Goal: Task Accomplishment & Management: Manage account settings

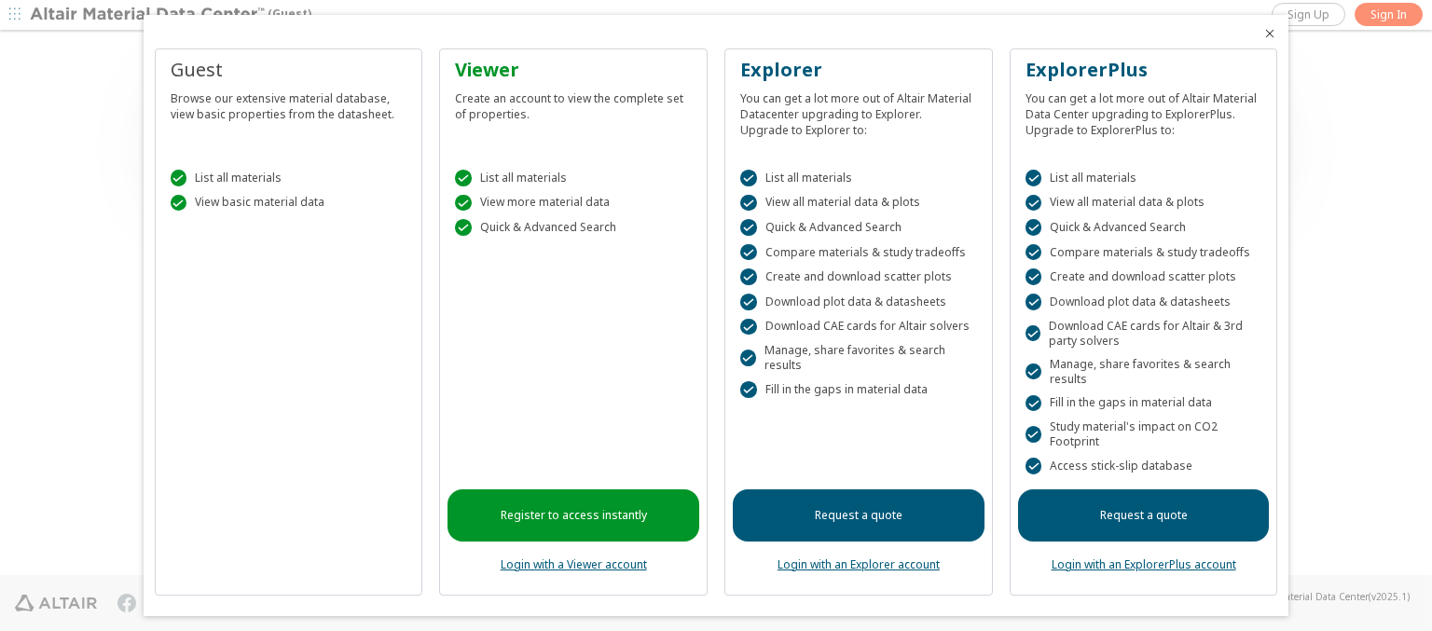
click at [1262, 34] on icon "Close" at bounding box center [1269, 33] width 15 height 15
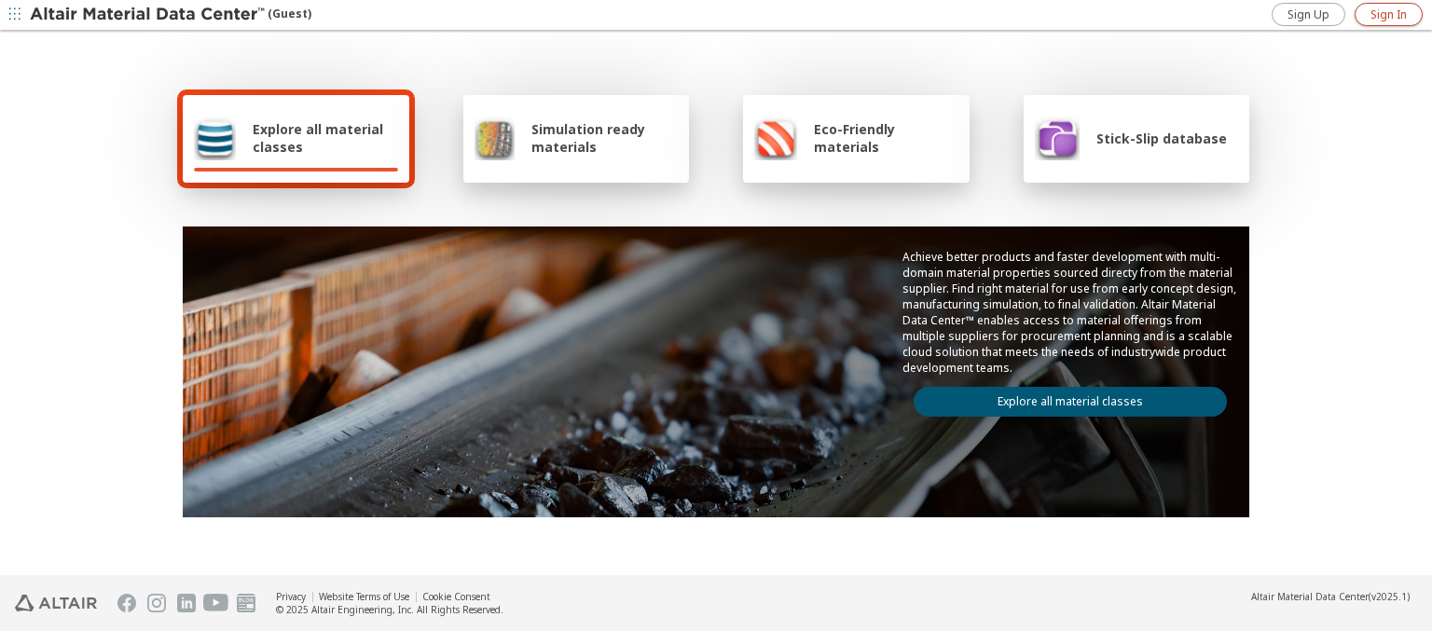
click at [1388, 14] on span "Sign In" at bounding box center [1388, 14] width 36 height 15
click at [148, 15] on img at bounding box center [149, 15] width 238 height 19
click at [318, 138] on span "Explore all material classes" at bounding box center [325, 137] width 145 height 35
click at [1063, 397] on link "Explore all material classes" at bounding box center [1070, 402] width 313 height 30
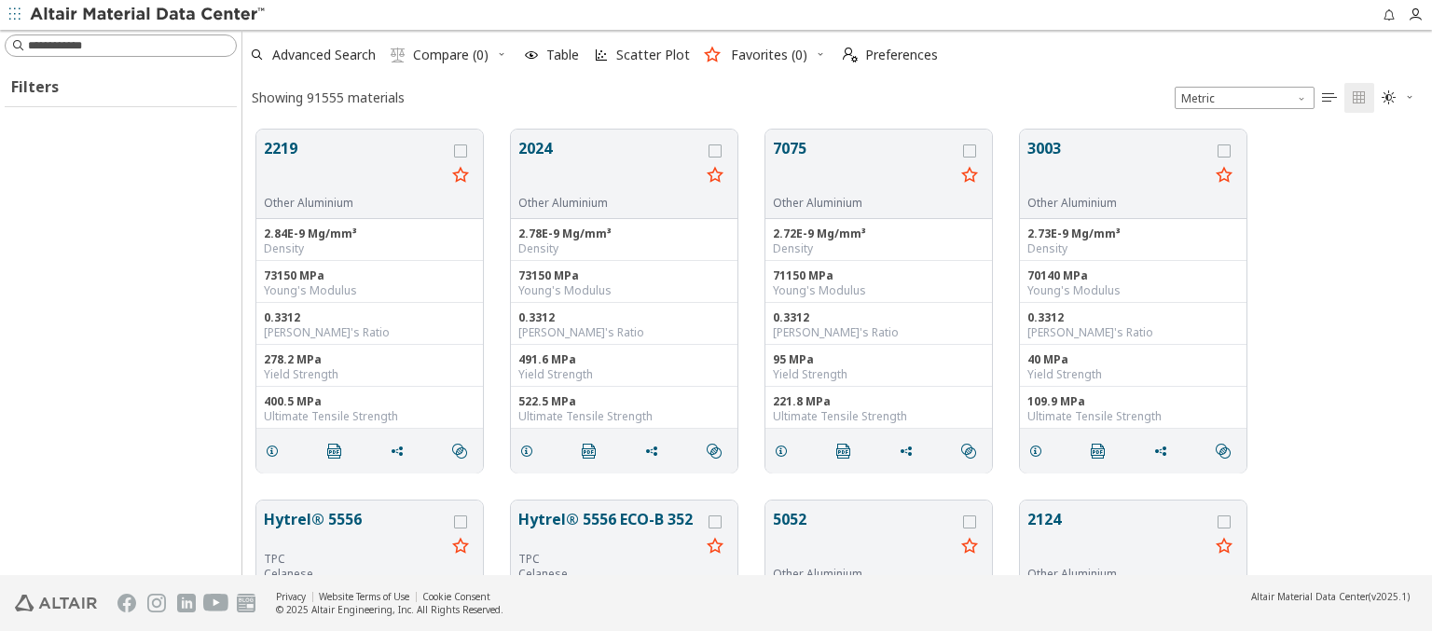
scroll to position [446, 1175]
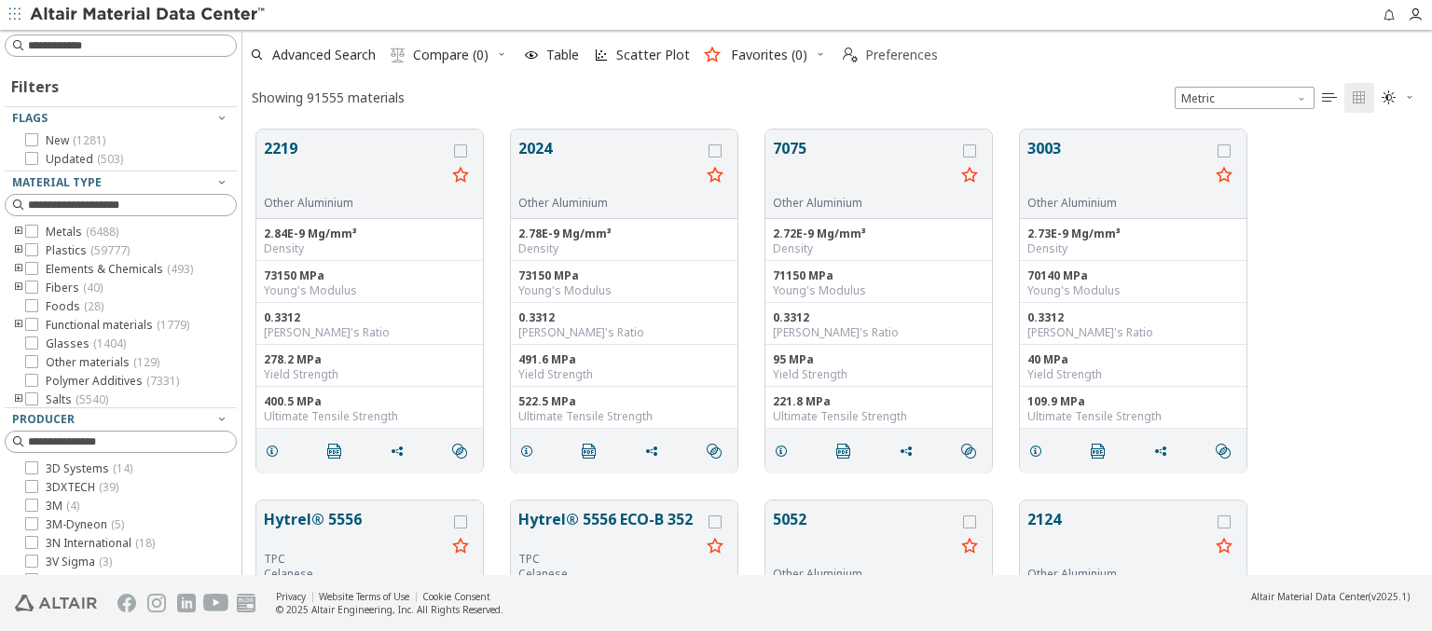
click at [885, 55] on span "Preferences" at bounding box center [901, 54] width 73 height 13
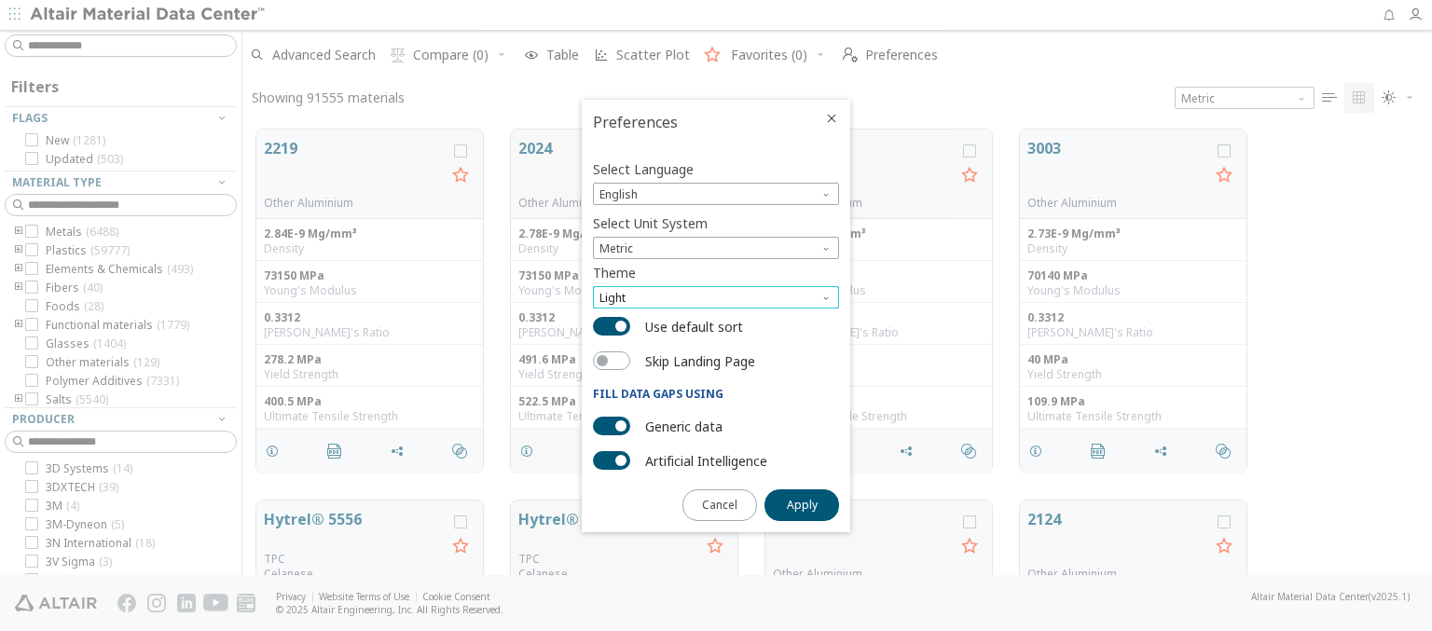
click at [716, 297] on span "Light" at bounding box center [716, 297] width 246 height 22
click at [627, 343] on span "Light Blue" at bounding box center [627, 343] width 52 height 15
click at [802, 503] on span "Apply" at bounding box center [802, 505] width 31 height 15
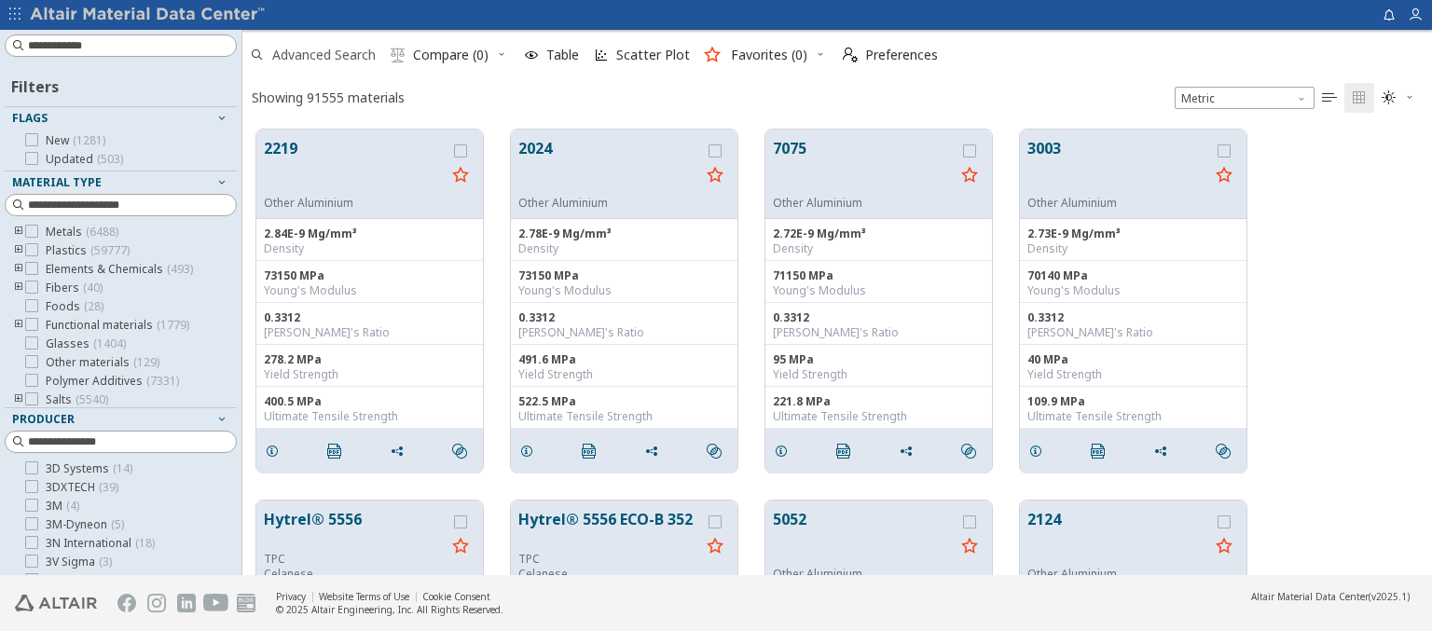
click at [313, 55] on span "Advanced Search" at bounding box center [323, 54] width 103 height 13
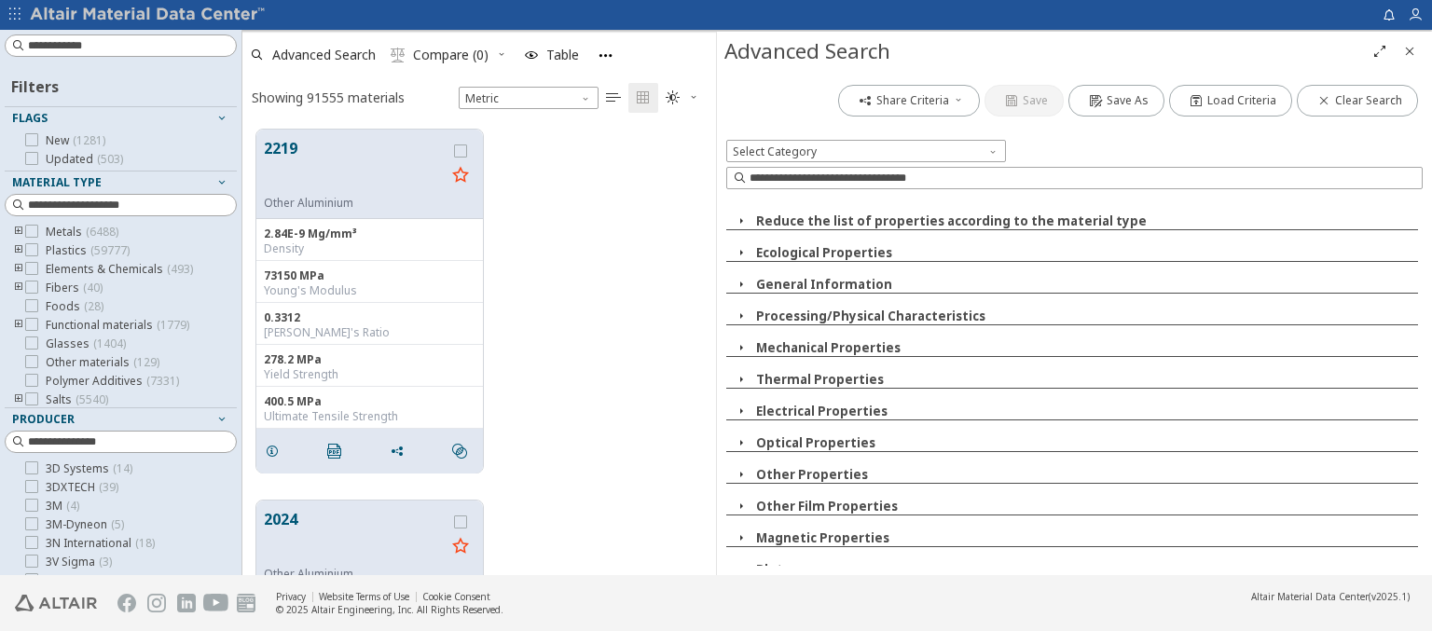
click at [148, 15] on img at bounding box center [149, 15] width 238 height 19
